Goal: Use online tool/utility

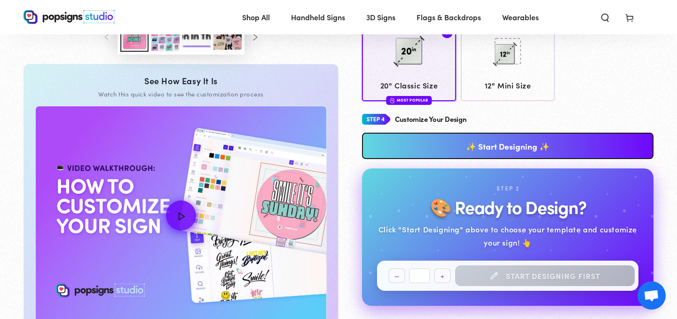
scroll to position [378, 0]
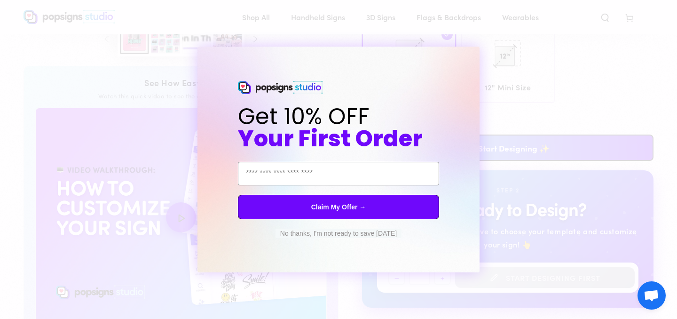
click at [340, 228] on div "No thanks, I'm not ready to save [DATE]" at bounding box center [338, 233] width 132 height 19
click at [334, 235] on button "No thanks, I'm not ready to save [DATE]" at bounding box center [338, 232] width 126 height 9
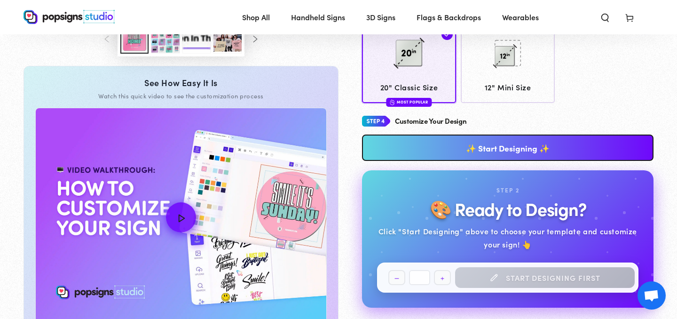
click at [411, 150] on link "✨ Start Designing ✨" at bounding box center [507, 147] width 291 height 26
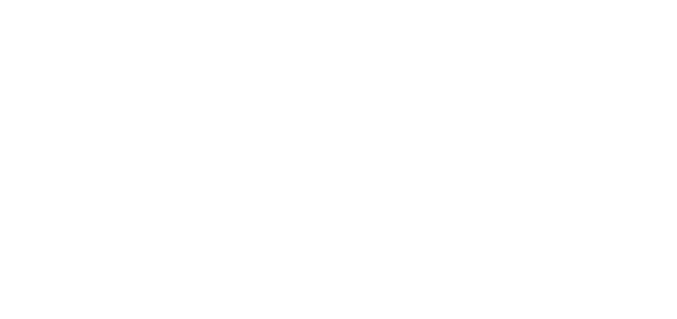
scroll to position [0, 0]
type textarea "An ancient tree with a door leading to a magical world"
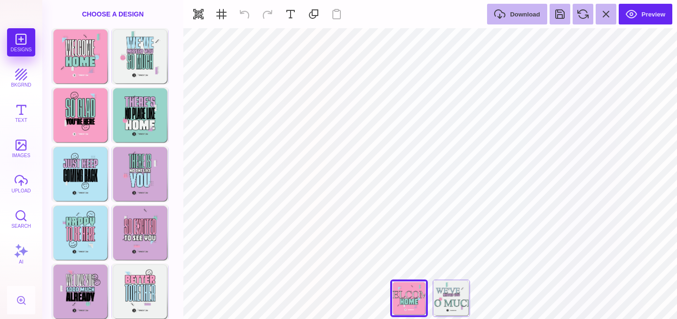
type input "#EFF1F0"
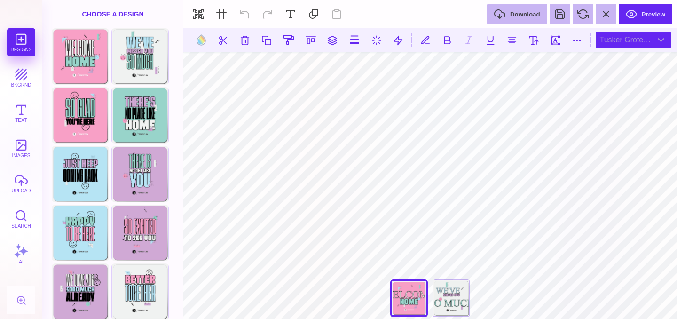
click at [617, 47] on div "Tusker Grotesk 2800 Super" at bounding box center [632, 39] width 75 height 17
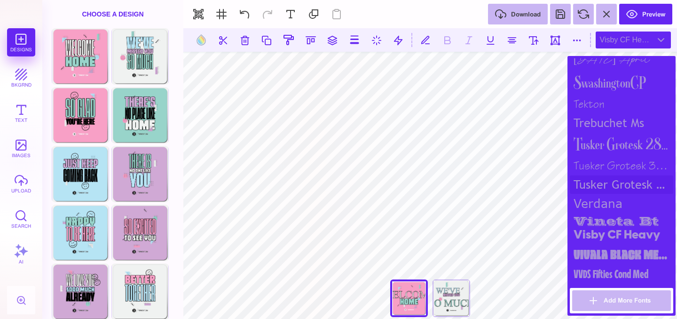
click at [601, 183] on div "Tusker Grotesk 4800 Super" at bounding box center [620, 184] width 103 height 18
click at [604, 164] on div "Tusker Grotesk 3700 Bold" at bounding box center [620, 165] width 103 height 19
click at [603, 179] on div "Tusker Grotesk 4800 Super" at bounding box center [620, 184] width 103 height 18
click at [589, 250] on div "Vivala Black Medium" at bounding box center [620, 254] width 103 height 20
click at [598, 165] on div "Tusker Grotesk 3700 Bold" at bounding box center [620, 165] width 103 height 19
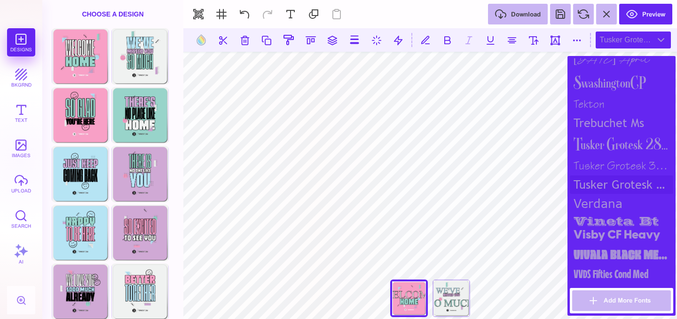
click at [599, 180] on div "Tusker Grotesk 4800 Super" at bounding box center [620, 184] width 103 height 18
click at [597, 142] on div "Tusker Grotesk 2800 Super" at bounding box center [620, 144] width 103 height 24
click at [600, 251] on div "Vivala Black Medium" at bounding box center [620, 254] width 103 height 20
click at [605, 198] on div "verdana" at bounding box center [620, 203] width 103 height 19
click at [606, 175] on div "Tusker Grotesk 4800 Super" at bounding box center [620, 184] width 103 height 18
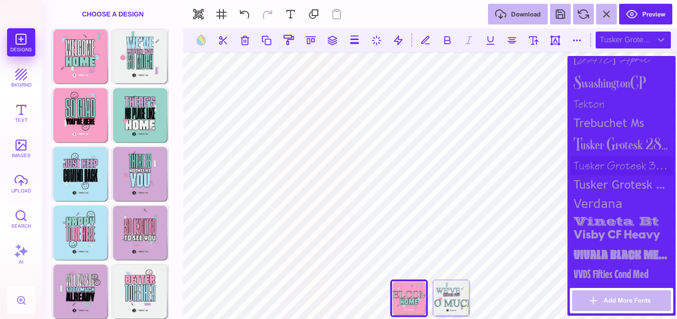
click at [605, 164] on div "Tusker Grotesk 3700 Bold" at bounding box center [620, 165] width 103 height 19
click at [602, 141] on div "Tusker Grotesk 2800 Super" at bounding box center [620, 144] width 103 height 24
click at [606, 200] on div "verdana" at bounding box center [620, 203] width 103 height 19
click at [606, 183] on div "Tusker Grotesk 4800 Super" at bounding box center [620, 184] width 103 height 18
click at [612, 252] on div "Vivala Black Medium" at bounding box center [620, 254] width 103 height 20
